Goal: Task Accomplishment & Management: Complete application form

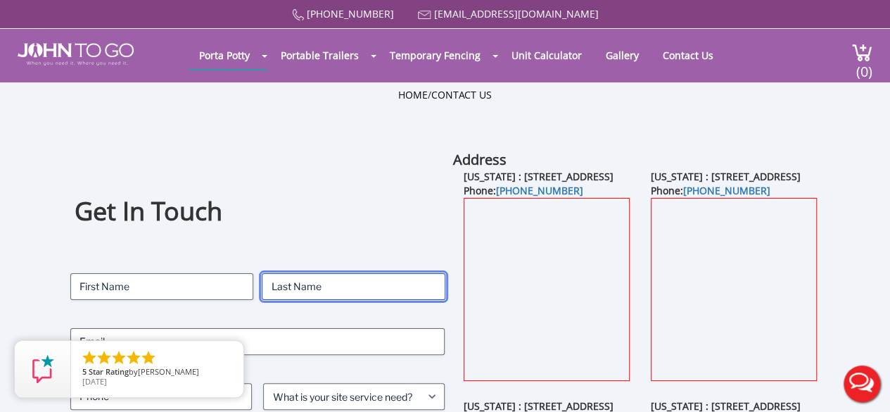
click at [387, 282] on input "Last" at bounding box center [353, 286] width 183 height 27
type input "Koopmann"
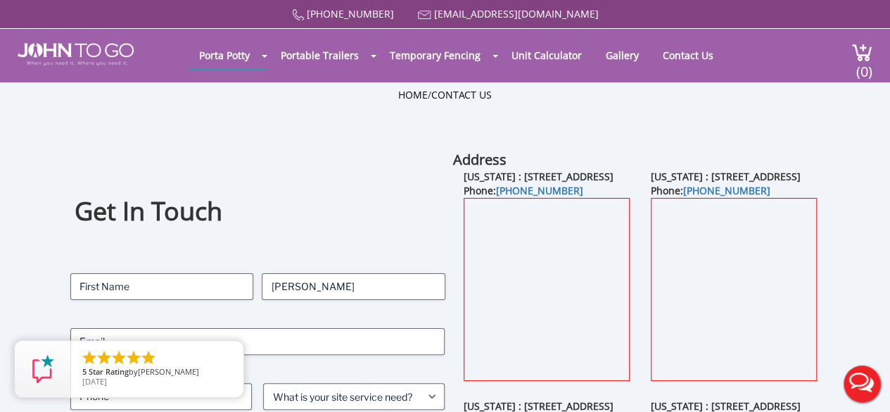
type input "Gabrielle"
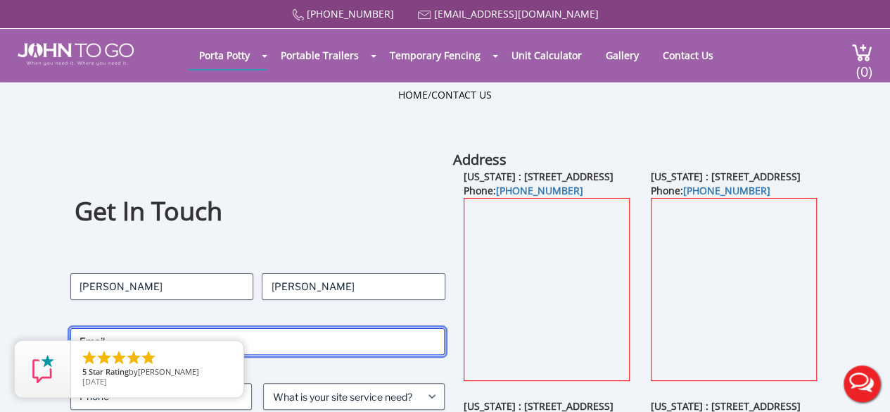
type input "Gabrielle@centric-gc.com"
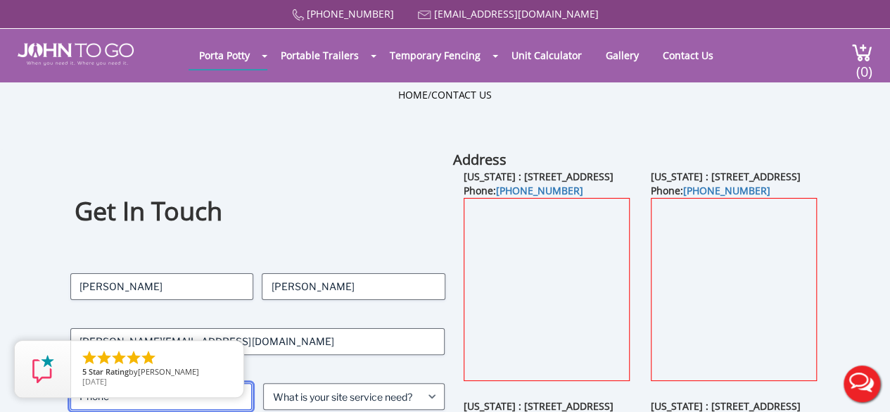
type input "8002834057"
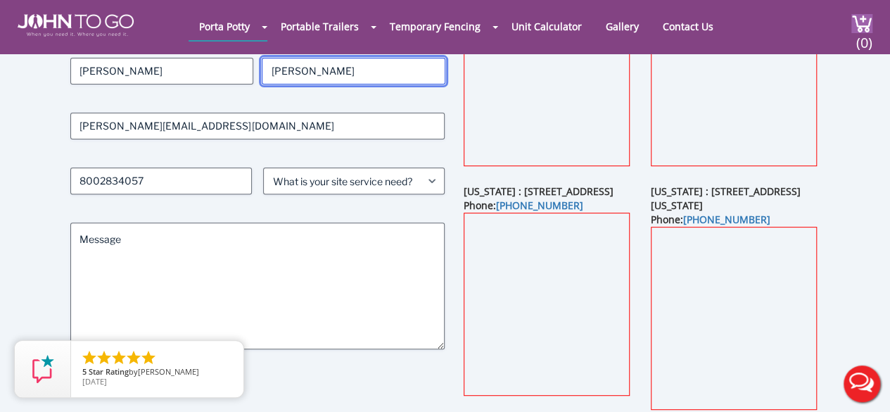
scroll to position [172, 0]
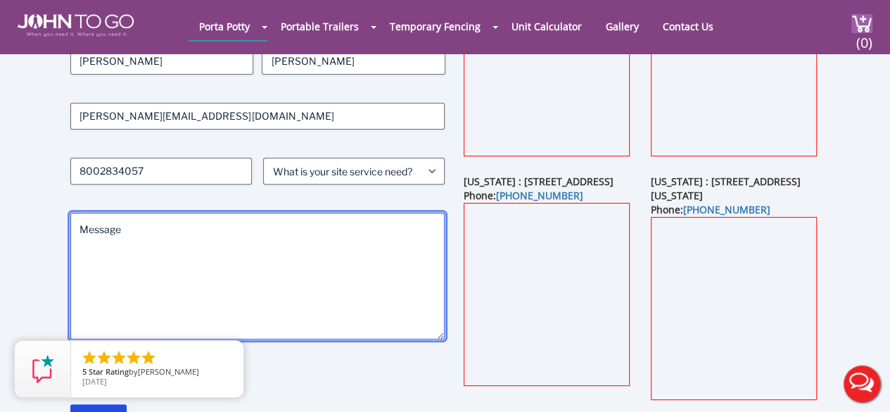
click at [327, 254] on textarea "Message" at bounding box center [257, 276] width 374 height 127
paste textarea "Hello, I’m reaching out to request a quote .Please let me know if you're intere…"
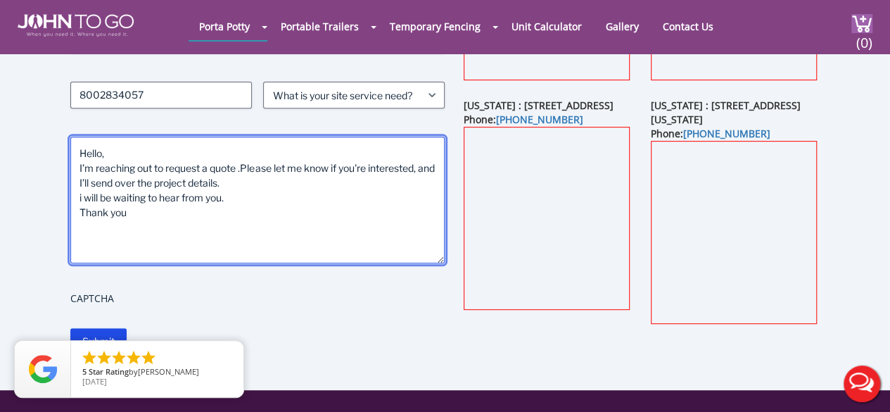
scroll to position [245, 0]
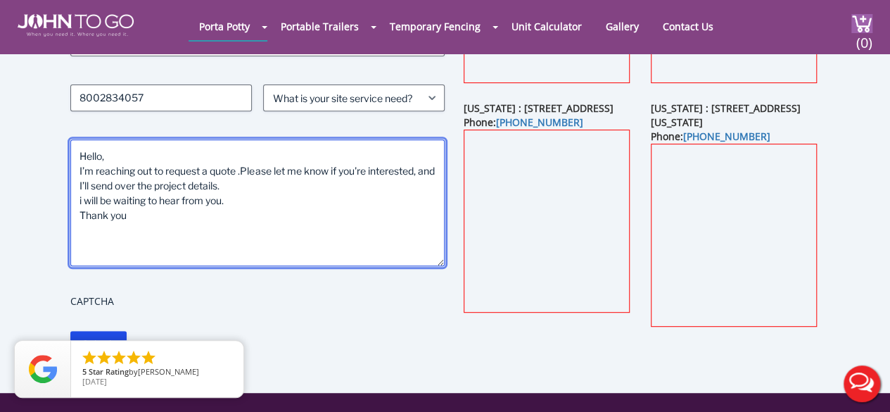
type textarea "Hello, I’m reaching out to request a quote .Please let me know if you're intere…"
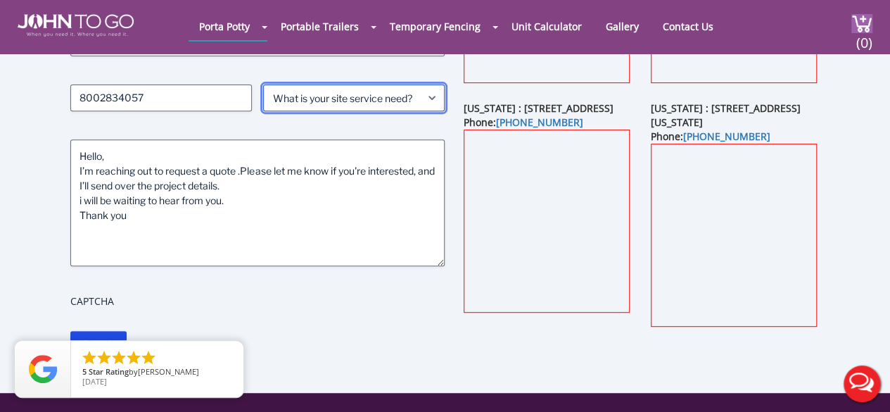
click at [395, 98] on select "What is your site service need? Consumer Construction - Commercial Construction…" at bounding box center [354, 97] width 182 height 27
click at [263, 84] on select "What is your site service need? Consumer Construction - Commercial Construction…" at bounding box center [354, 97] width 182 height 27
click at [401, 101] on select "What is your site service need? Consumer Construction - Commercial Construction…" at bounding box center [354, 97] width 182 height 27
select select "Construction - Commercial"
click at [263, 84] on select "What is your site service need? Consumer Construction - Commercial Construction…" at bounding box center [354, 97] width 182 height 27
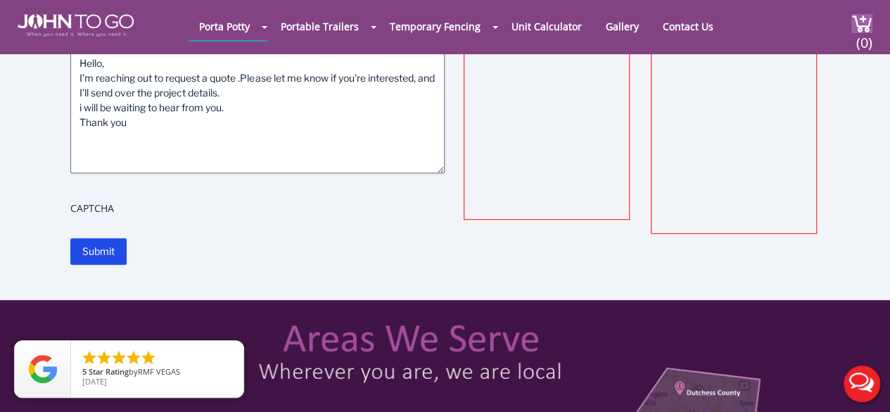
scroll to position [338, 0]
click at [108, 253] on input "Submit" at bounding box center [98, 251] width 56 height 27
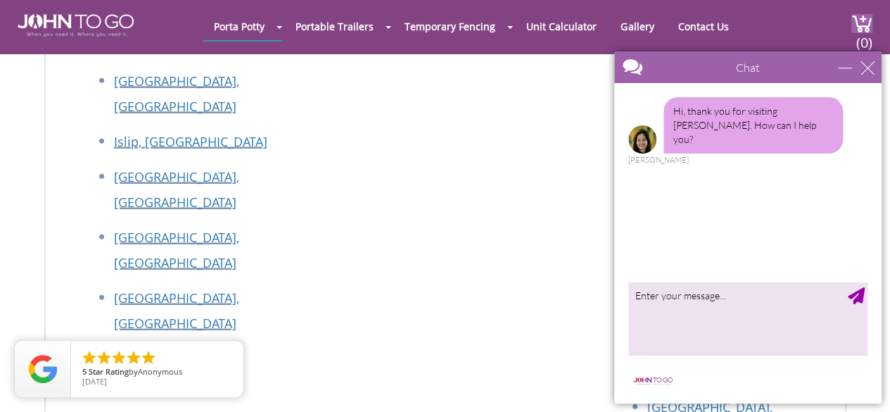
scroll to position [1914, 0]
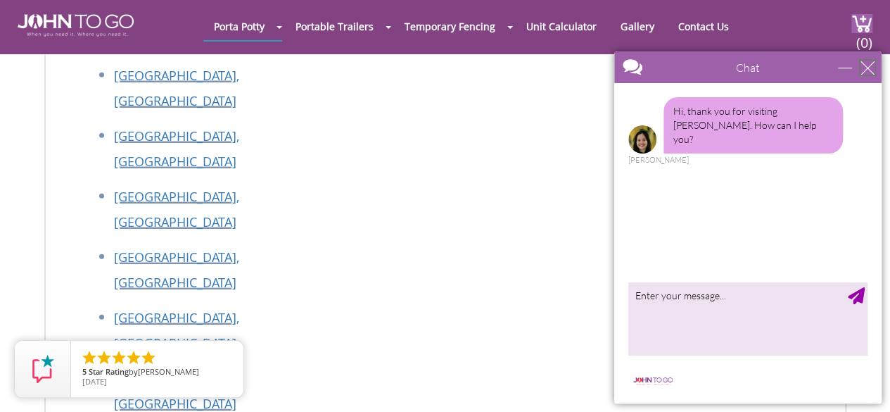
click at [868, 70] on div "close" at bounding box center [868, 68] width 14 height 14
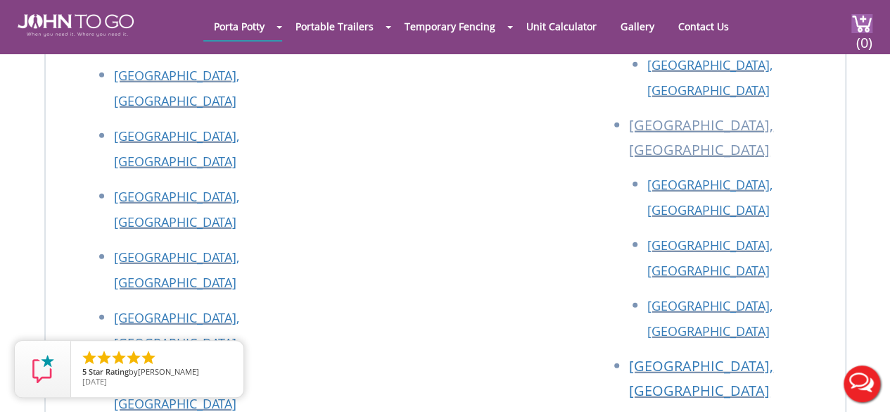
scroll to position [0, 0]
click at [705, 29] on link "Contact Us" at bounding box center [703, 26] width 72 height 27
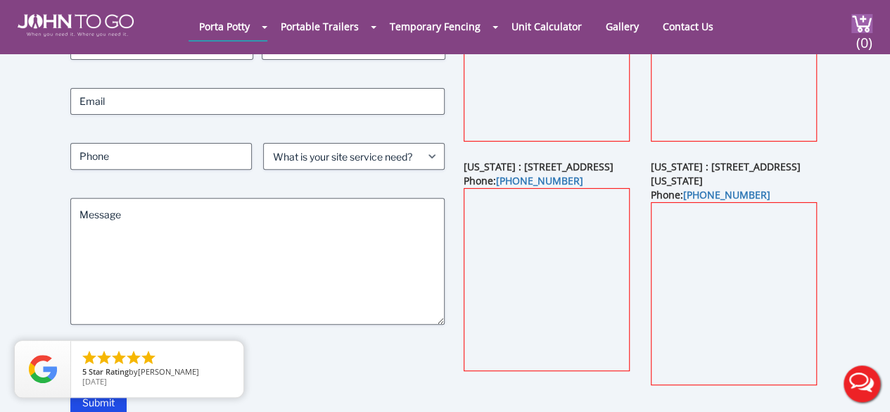
scroll to position [146, 0]
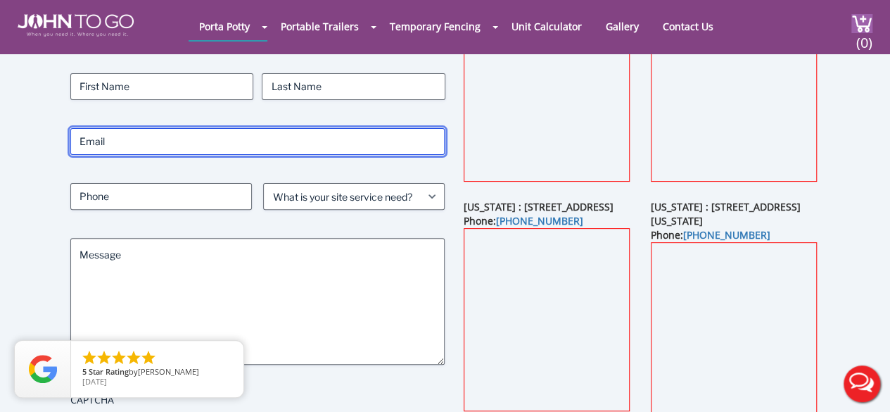
click at [377, 131] on input "Email (Required)" at bounding box center [257, 141] width 374 height 27
type input "[PERSON_NAME][EMAIL_ADDRESS][DOMAIN_NAME]"
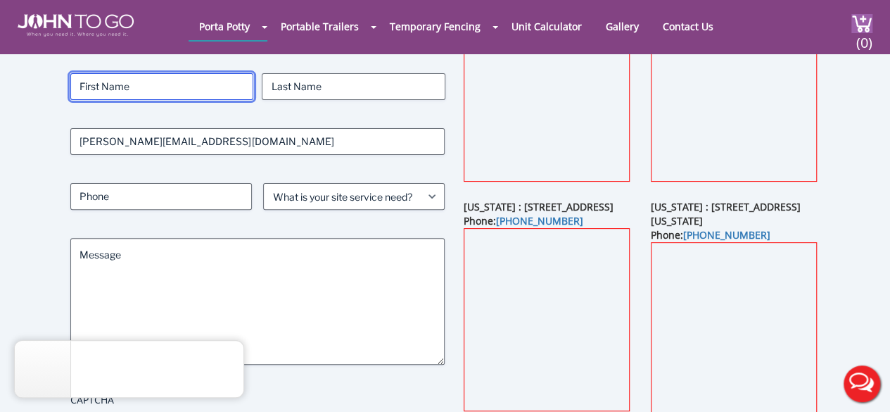
type input "[PERSON_NAME]"
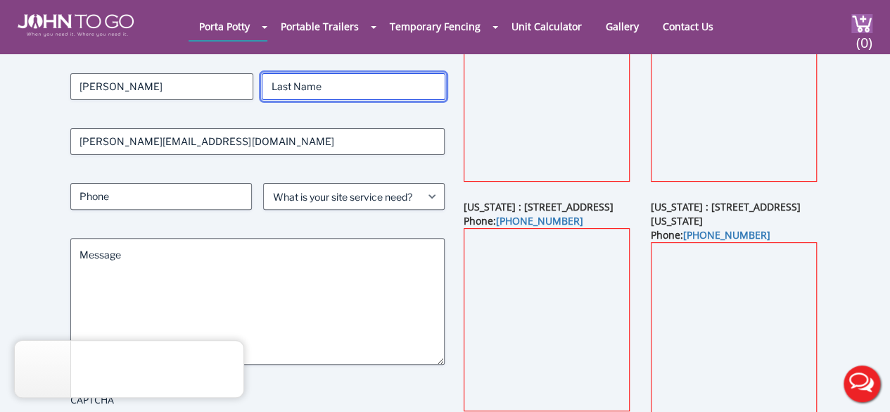
type input "[PERSON_NAME]"
type input "8002834057"
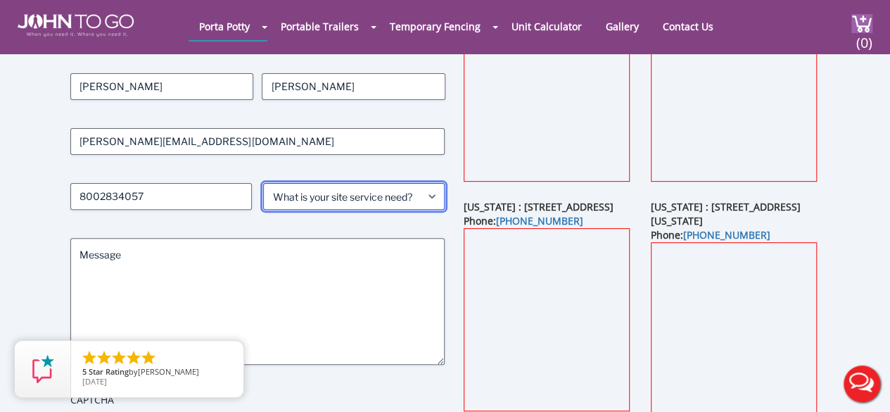
click at [306, 208] on select "What is your site service need? Consumer Construction - Commercial Construction…" at bounding box center [354, 196] width 182 height 27
select select "Construction - Commercial"
click at [263, 183] on select "What is your site service need? Consumer Construction - Commercial Construction…" at bounding box center [354, 196] width 182 height 27
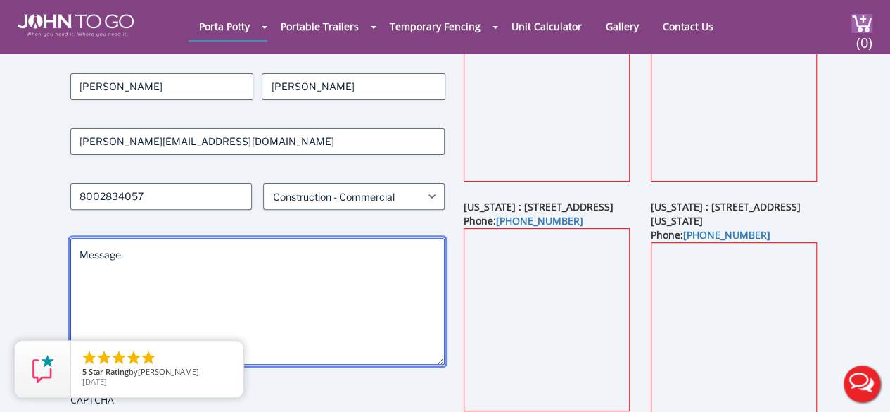
click at [282, 280] on textarea "Message" at bounding box center [257, 301] width 374 height 127
paste textarea "Hello, I’m reaching out to request a quote .Please let me know if you're intere…"
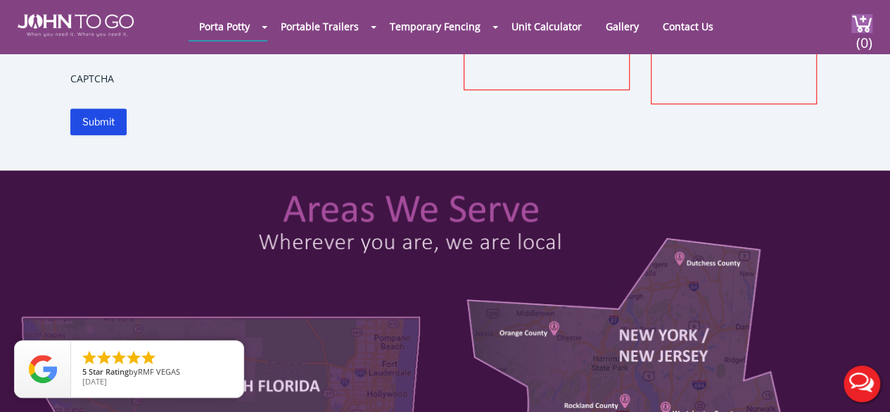
scroll to position [467, 0]
type textarea "Hello, I’m reaching out to request a quote .Please let me know if you're intere…"
click at [101, 125] on input "Submit" at bounding box center [98, 121] width 56 height 27
